Goal: Transaction & Acquisition: Purchase product/service

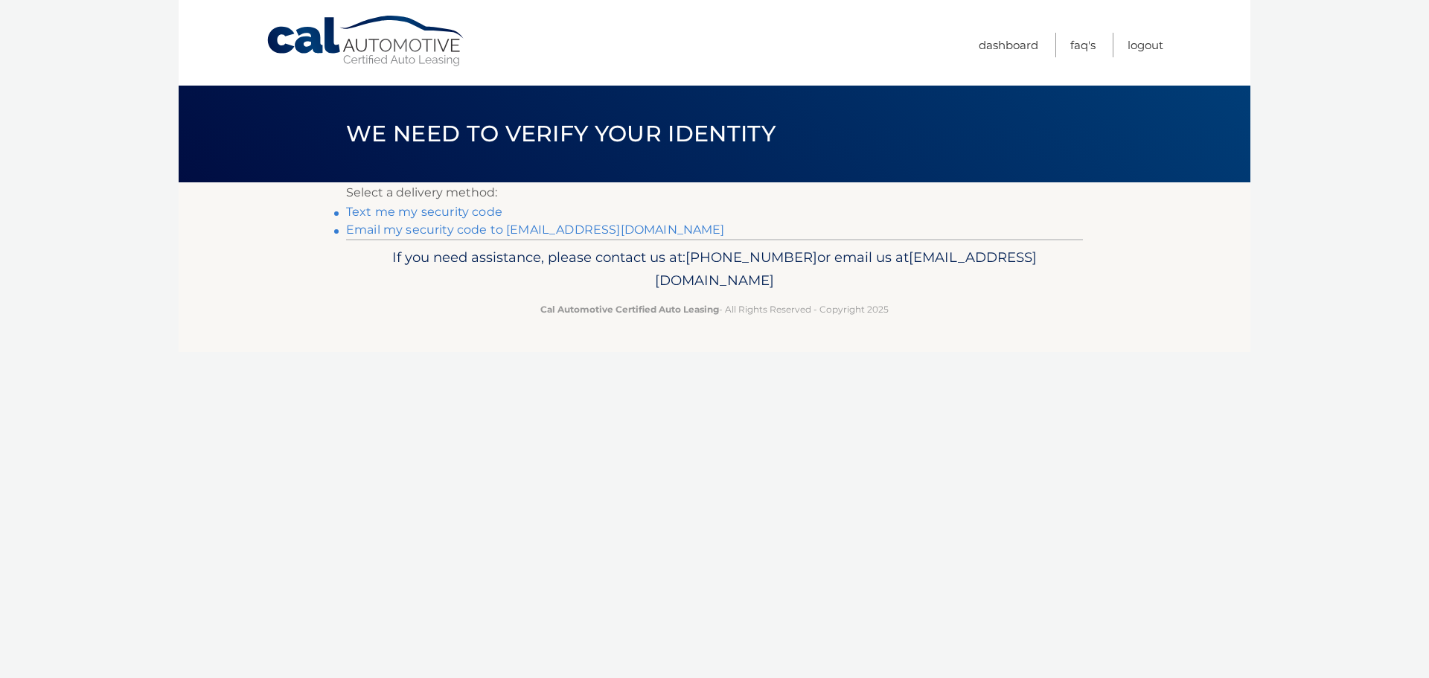
click at [545, 225] on link "Email my security code to s****@coralcast.com" at bounding box center [535, 230] width 379 height 14
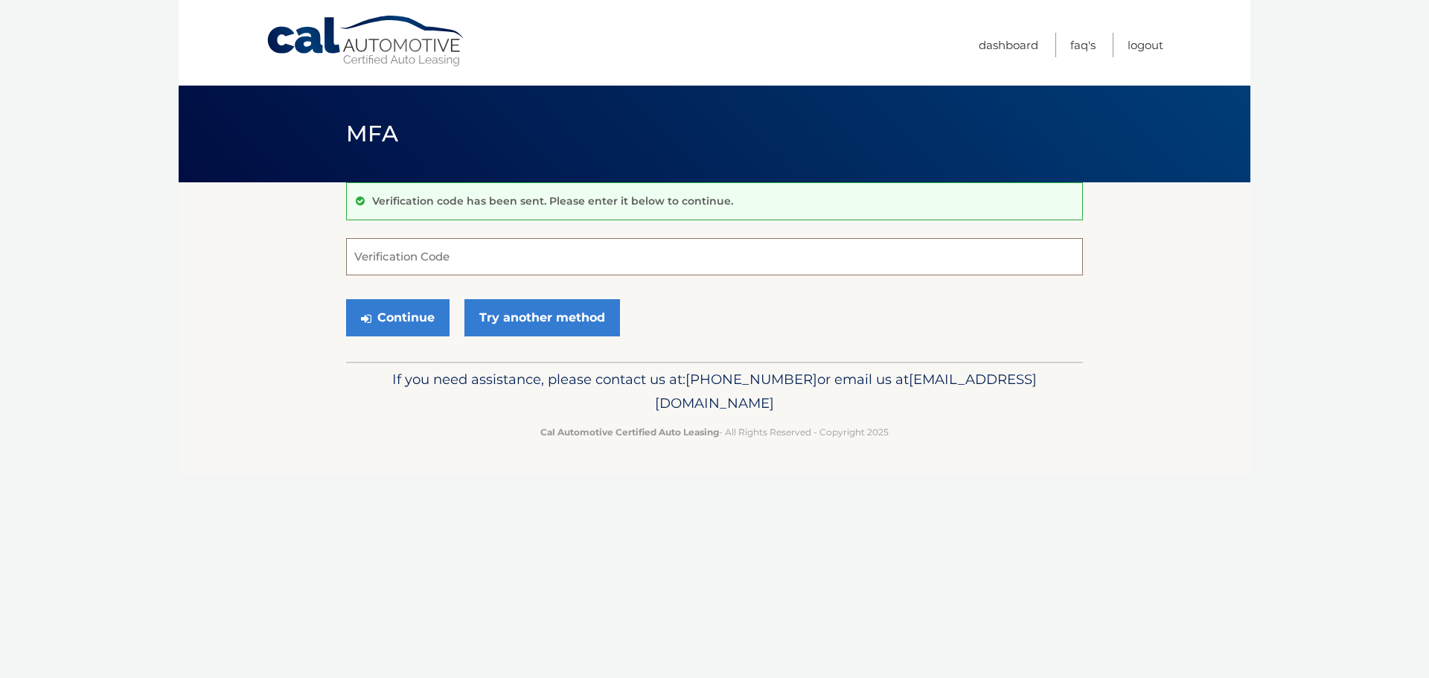
click at [540, 252] on input "Verification Code" at bounding box center [714, 256] width 737 height 37
paste input "618673"
type input "618673"
click at [413, 316] on button "Continue" at bounding box center [397, 317] width 103 height 37
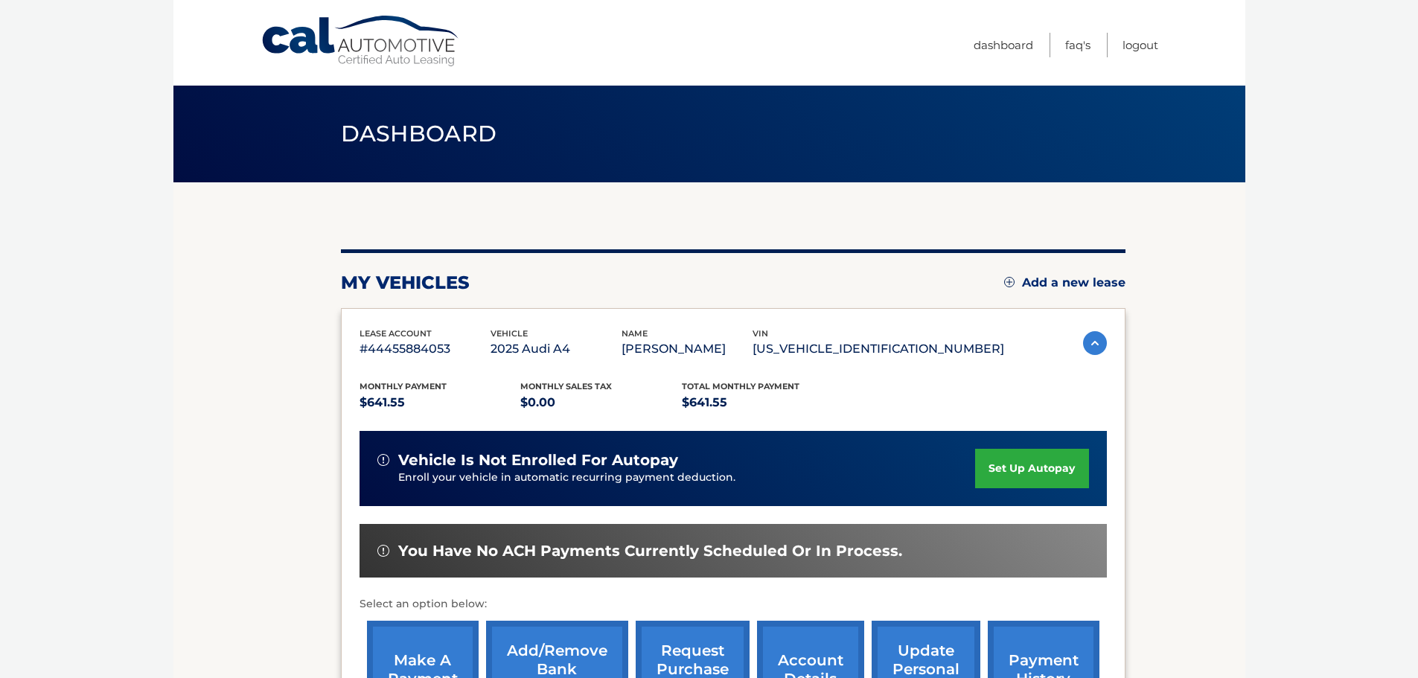
scroll to position [74, 0]
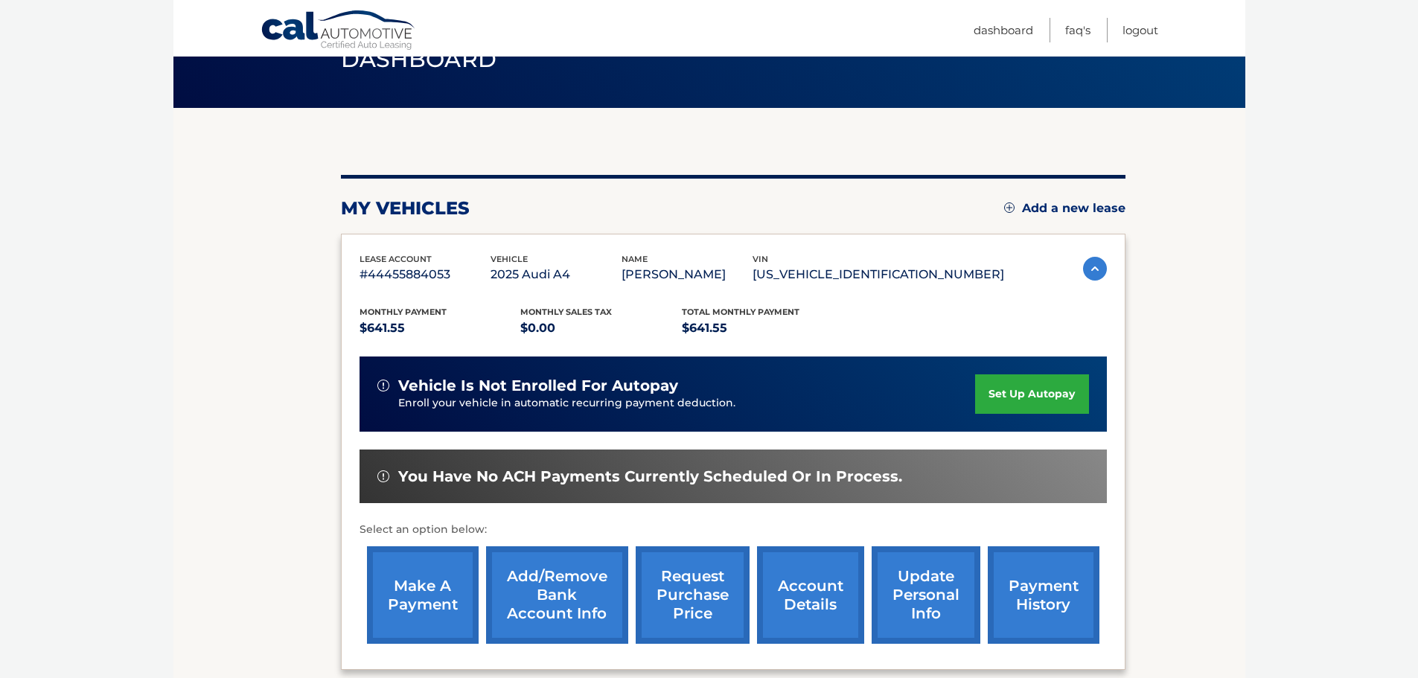
click at [414, 599] on link "make a payment" at bounding box center [423, 595] width 112 height 98
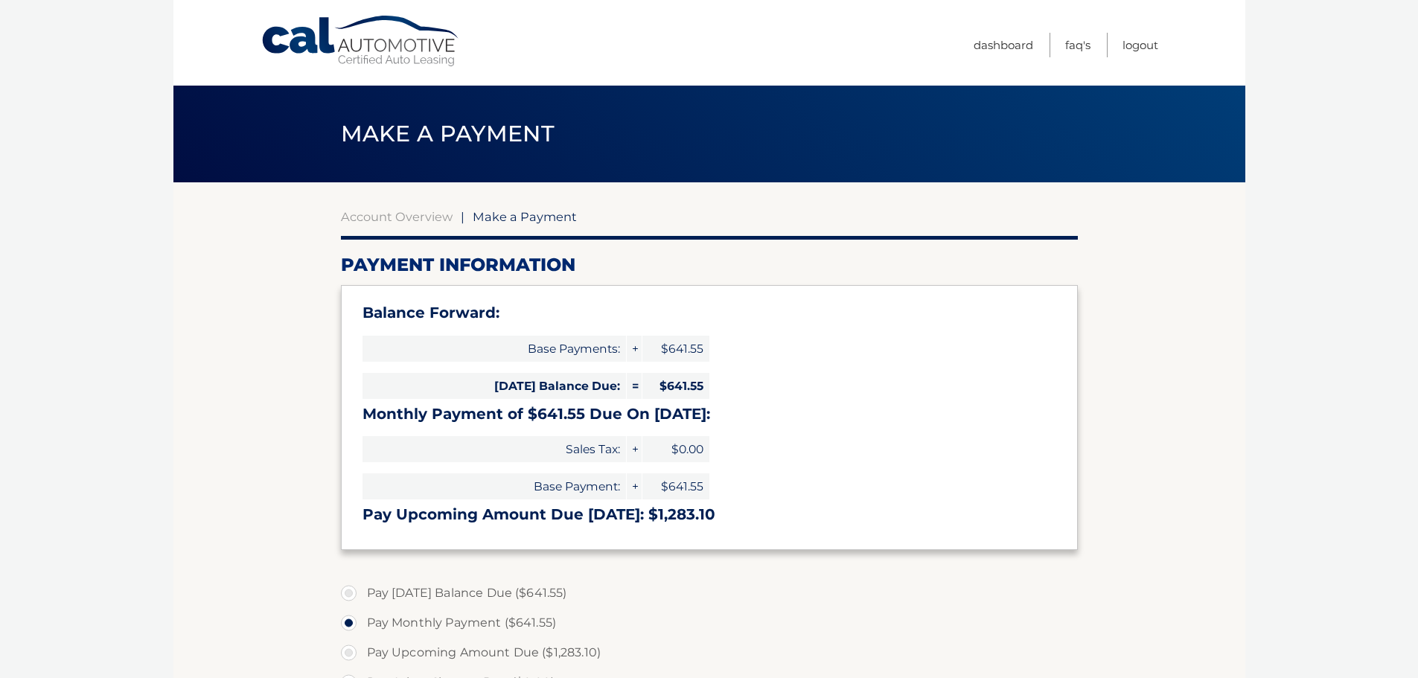
select select "OTc0ODMzMWEtNmE1Ny00N2Y0LWJlOWQtMTA2ZjI4YzNjYzgz"
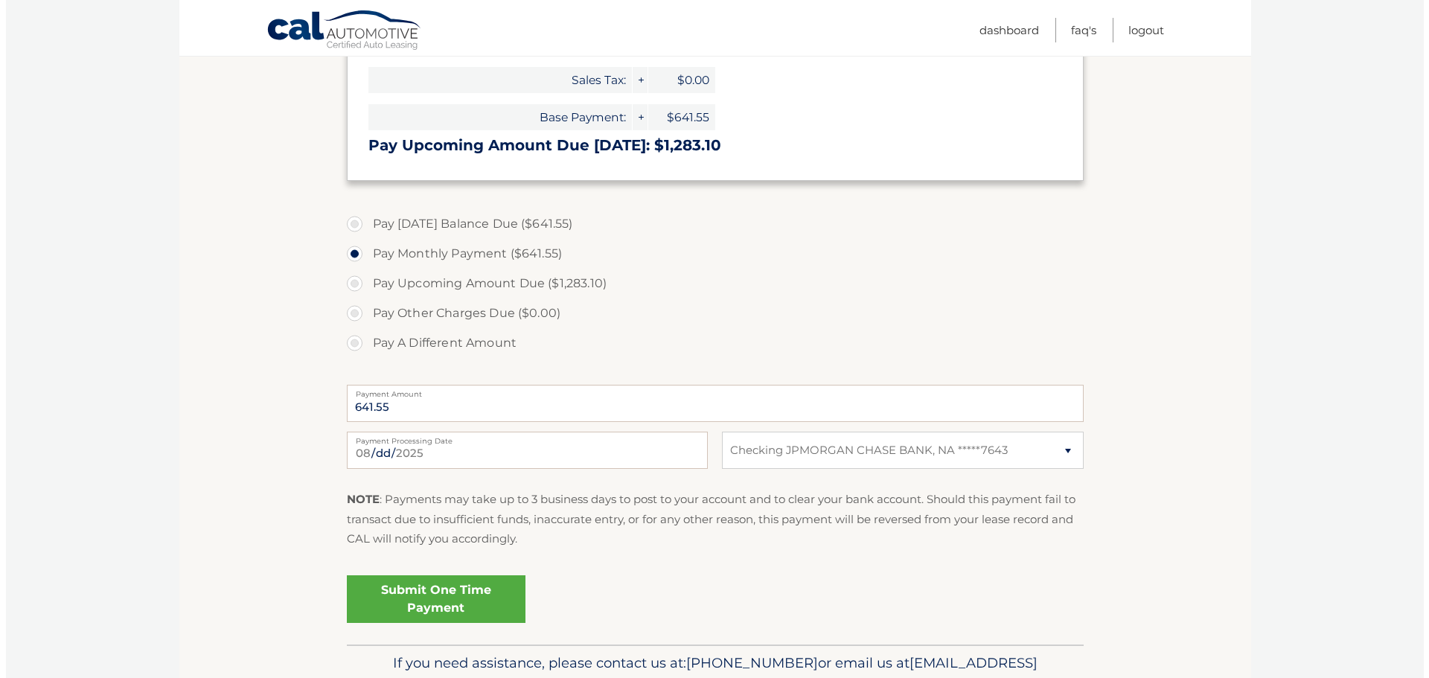
scroll to position [372, 0]
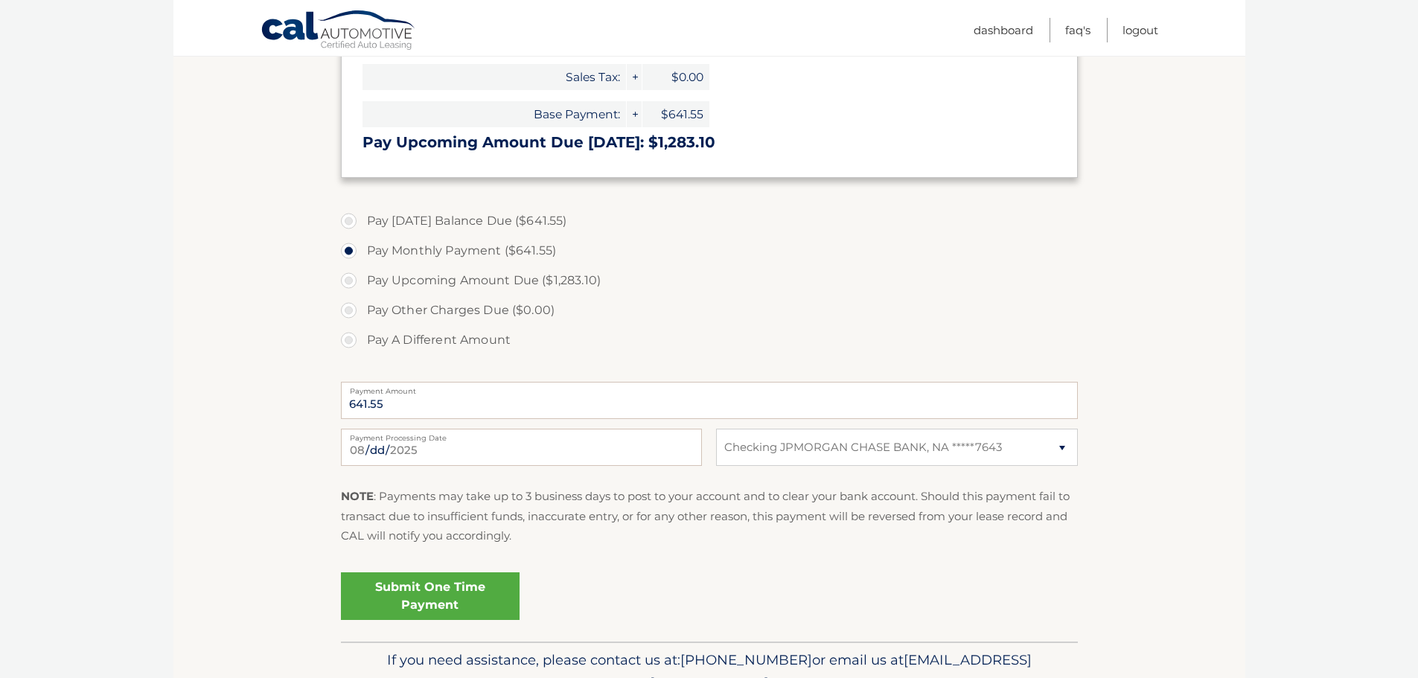
click at [414, 599] on link "Submit One Time Payment" at bounding box center [430, 596] width 179 height 48
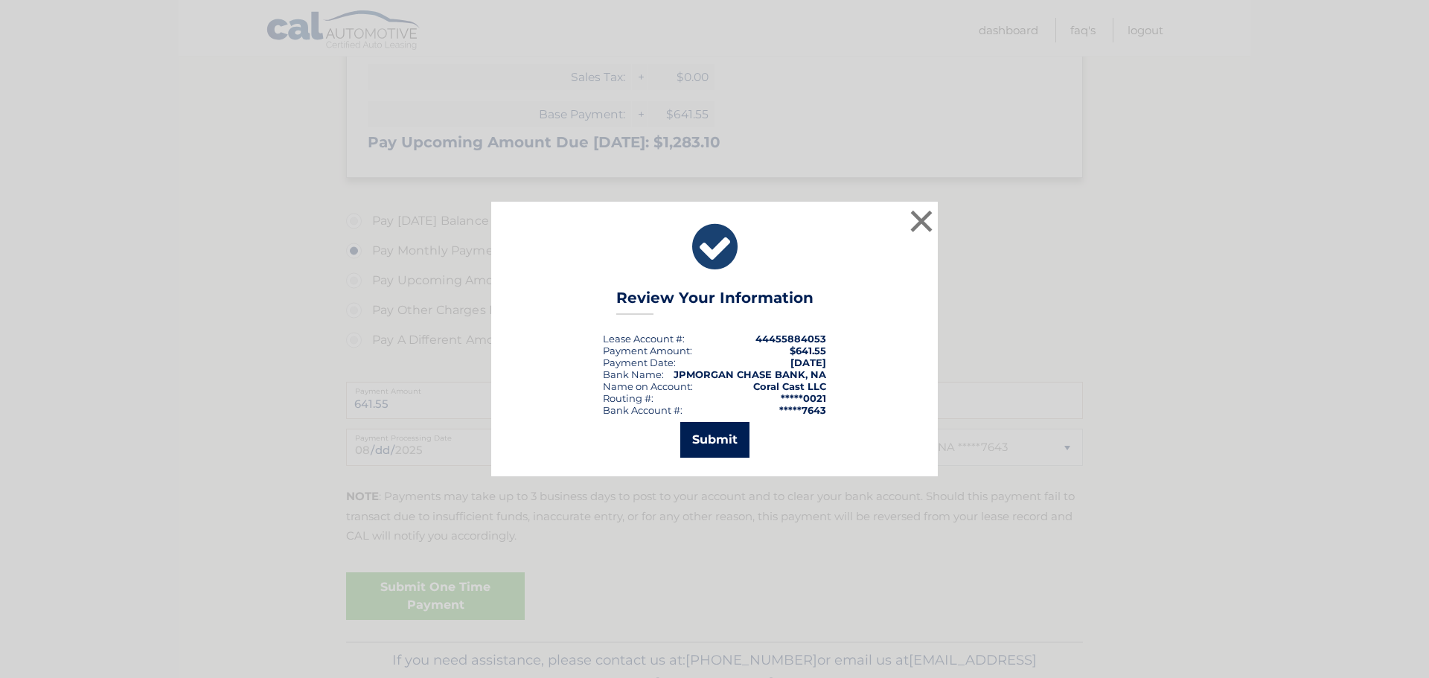
click at [736, 448] on button "Submit" at bounding box center [714, 440] width 69 height 36
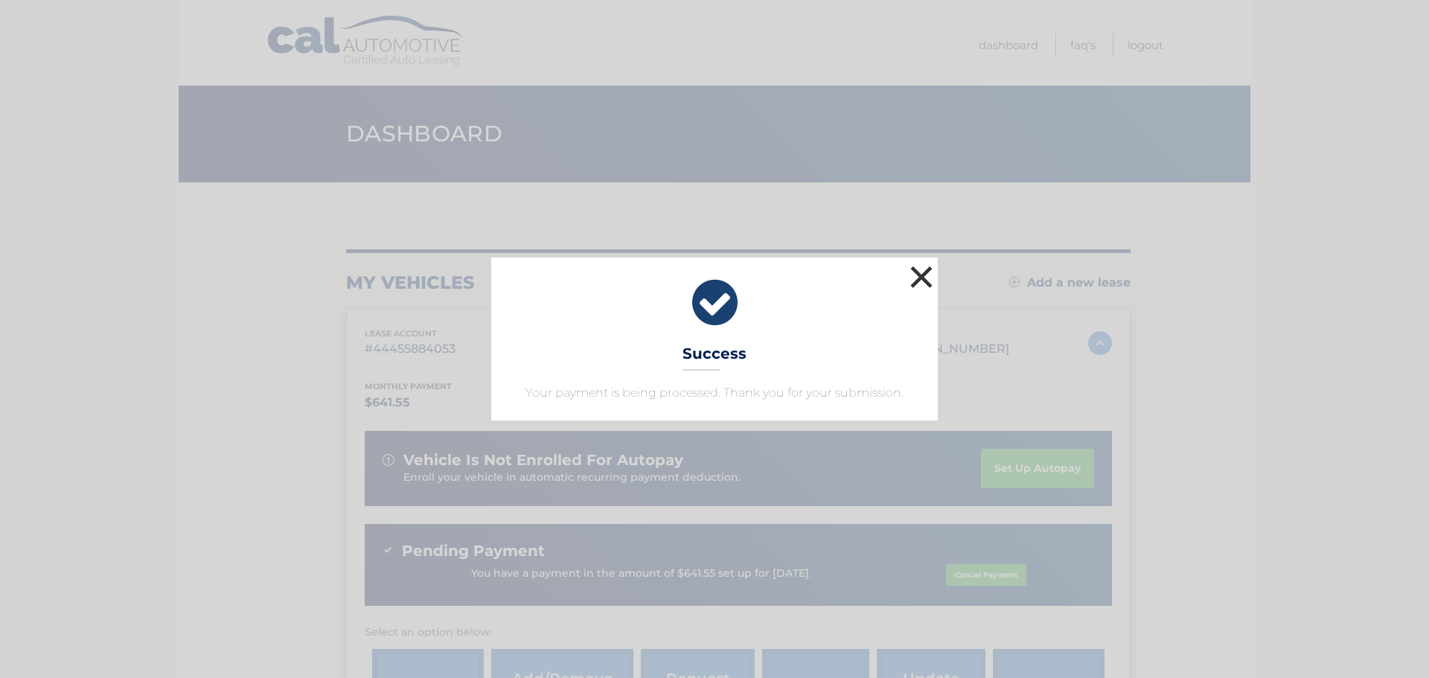
click at [916, 273] on button "×" at bounding box center [922, 277] width 30 height 30
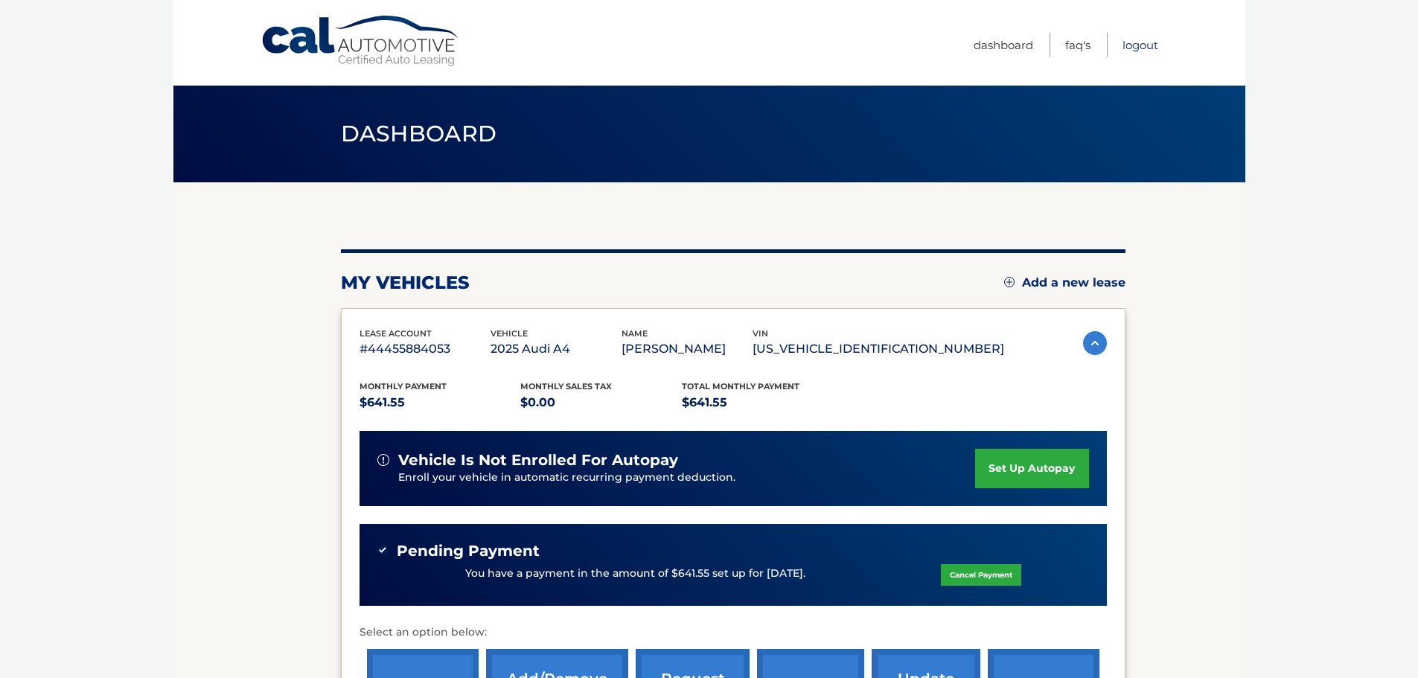
click at [1145, 48] on link "Logout" at bounding box center [1141, 45] width 36 height 25
